Goal: Navigation & Orientation: Find specific page/section

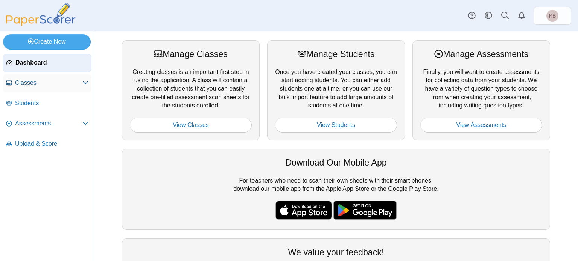
click at [46, 87] on link "Classes" at bounding box center [47, 83] width 88 height 18
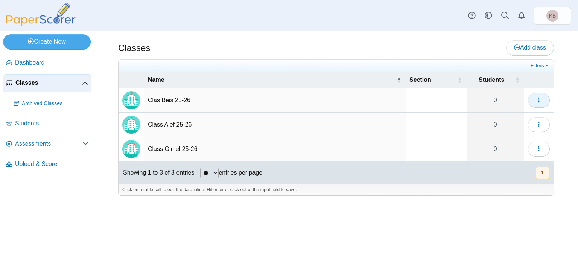
click at [537, 97] on span "button" at bounding box center [539, 100] width 6 height 6
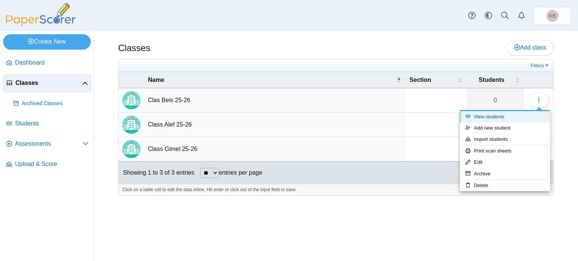
click at [499, 117] on link "View students" at bounding box center [505, 116] width 90 height 11
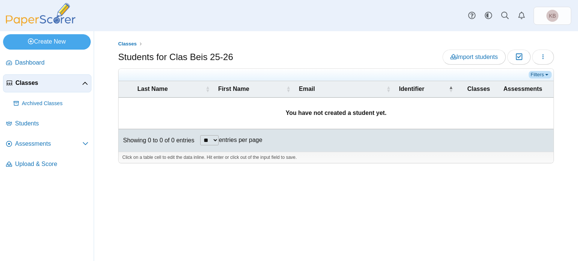
click at [544, 75] on link "Filters" at bounding box center [539, 75] width 23 height 8
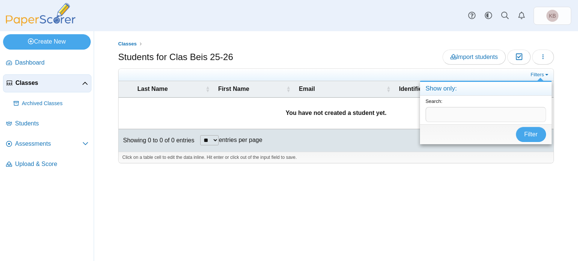
click at [255, 203] on div "Classes Students for Clas Beis 25-26 Import students Moderation 0 Loading…" at bounding box center [336, 146] width 484 height 230
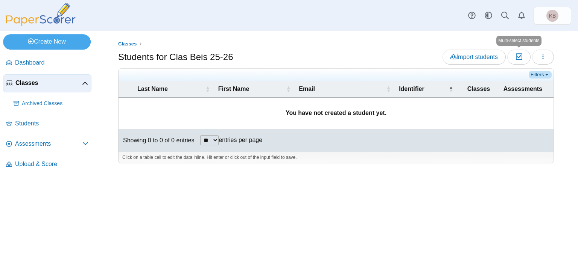
click at [536, 72] on link "Filters" at bounding box center [539, 75] width 23 height 8
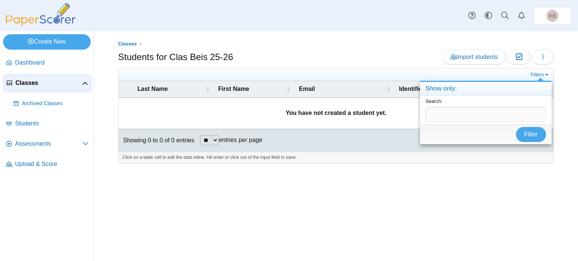
click at [392, 228] on div "Classes Students for Clas Beis 25-26 Import students Moderation 0 Loading…" at bounding box center [336, 146] width 484 height 230
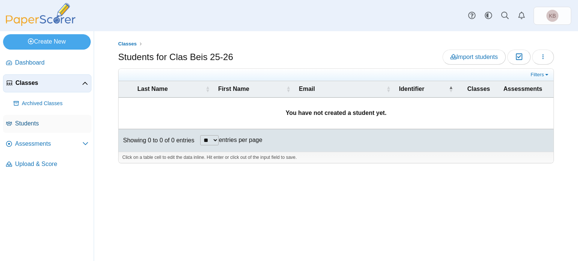
click at [36, 121] on span "Students" at bounding box center [51, 124] width 73 height 8
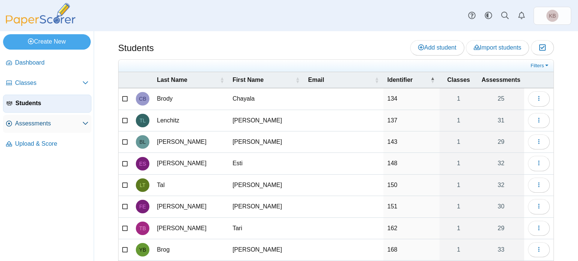
click at [41, 122] on span "Assessments" at bounding box center [48, 124] width 67 height 8
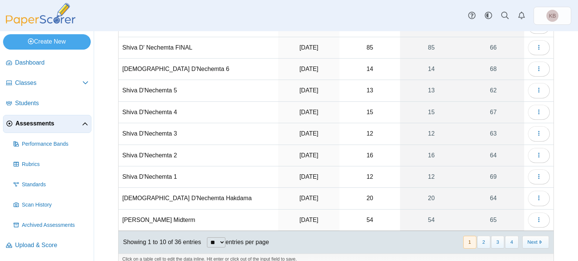
scroll to position [81, 0]
